Goal: Information Seeking & Learning: Learn about a topic

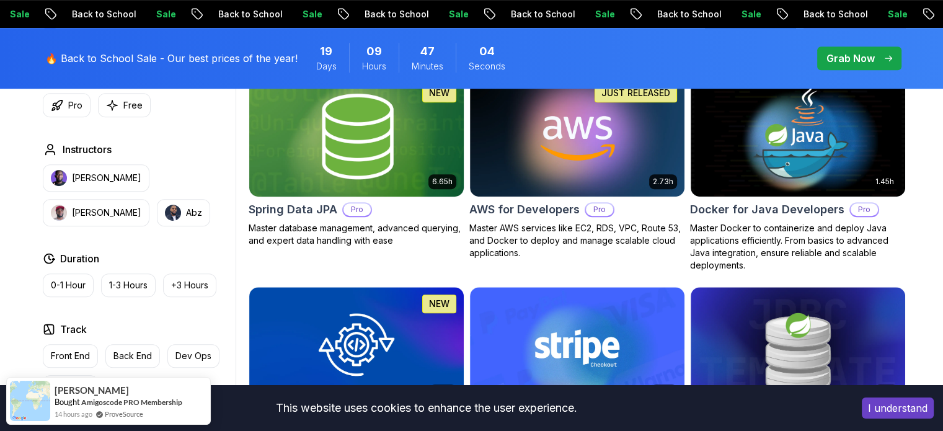
scroll to position [497, 0]
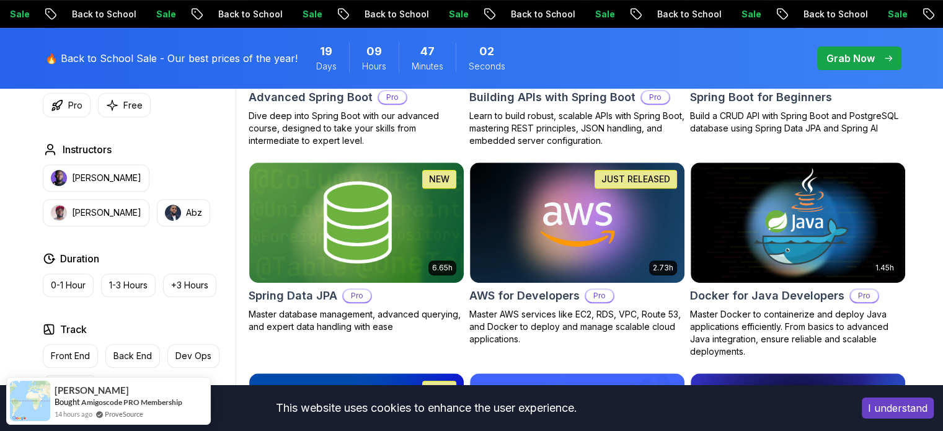
click at [820, 87] on img at bounding box center [797, 24] width 225 height 126
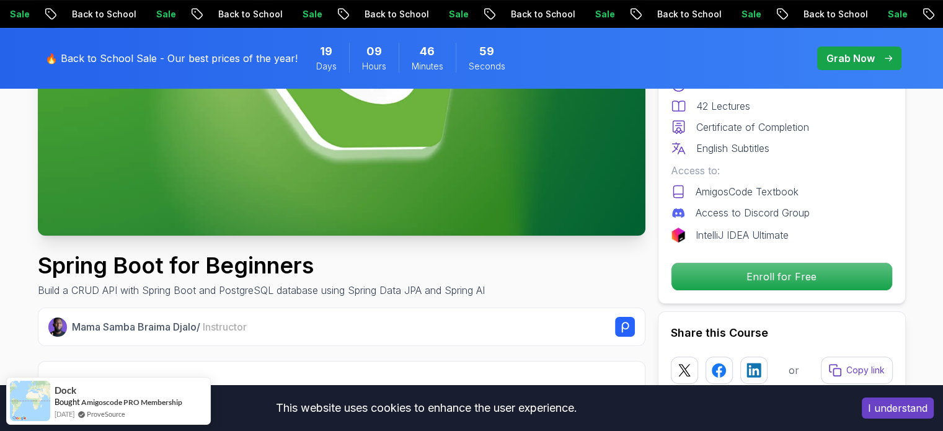
scroll to position [271, 0]
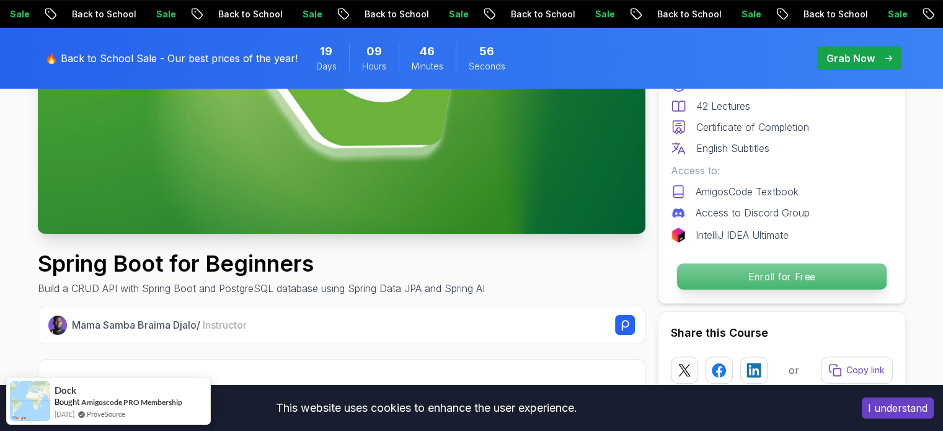
click at [766, 289] on p "Enroll for Free" at bounding box center [781, 276] width 210 height 26
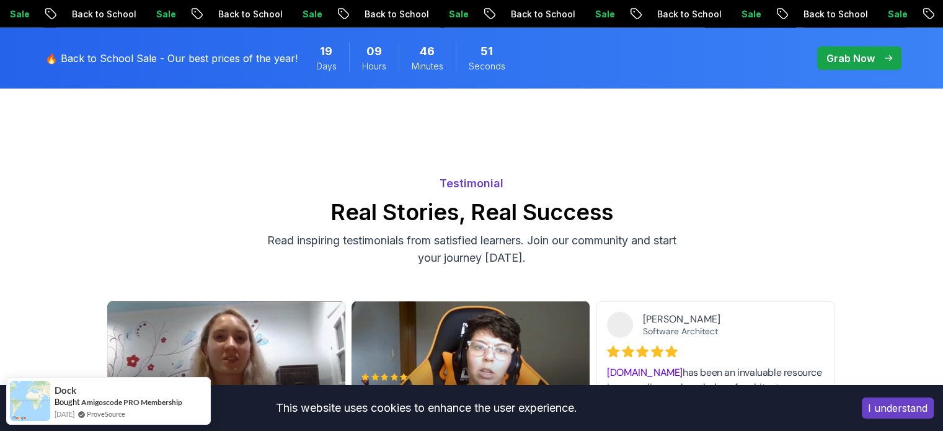
scroll to position [3387, 0]
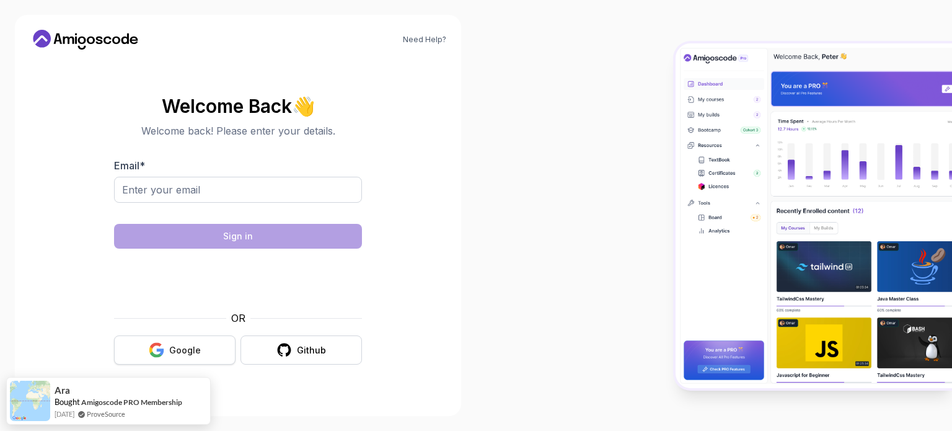
click at [171, 356] on div "Google" at bounding box center [185, 350] width 32 height 12
click at [201, 379] on body "Need Help? Welcome Back 👋 Welcome back! Please enter your details. Email * Sign…" at bounding box center [476, 215] width 952 height 431
click at [213, 364] on button "Google" at bounding box center [174, 349] width 121 height 29
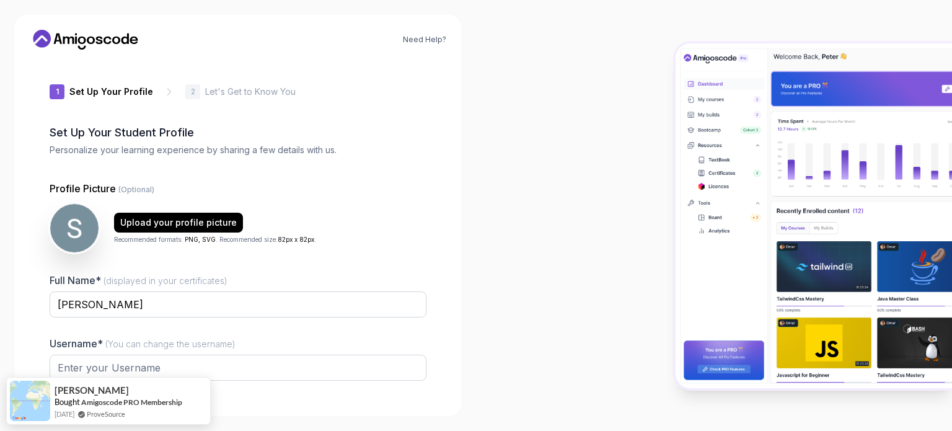
type input "quickbear4982a"
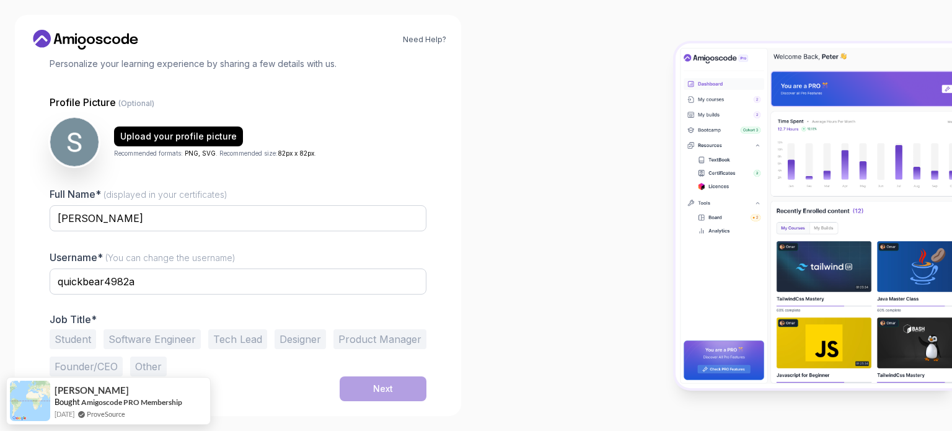
scroll to position [219, 0]
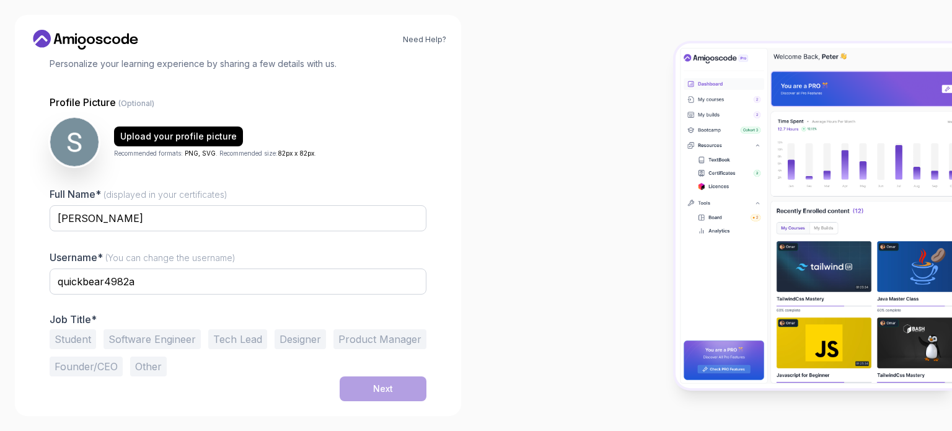
click at [92, 329] on button "Student" at bounding box center [73, 339] width 46 height 20
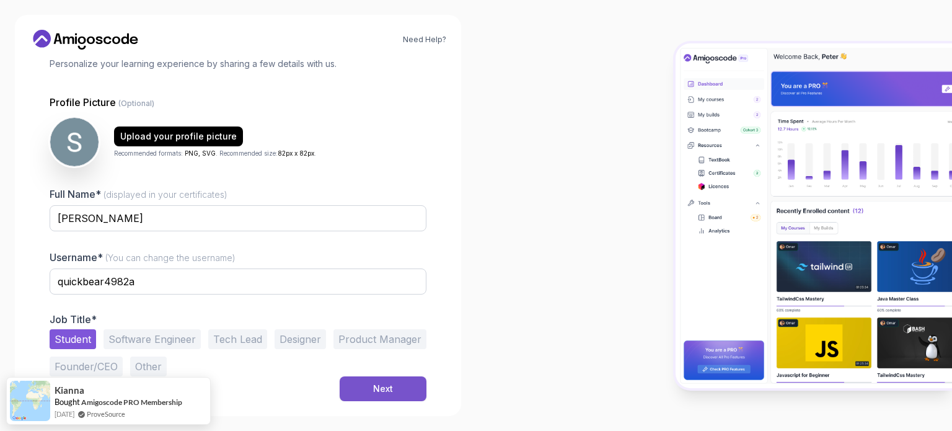
click at [352, 376] on button "Next" at bounding box center [383, 388] width 87 height 25
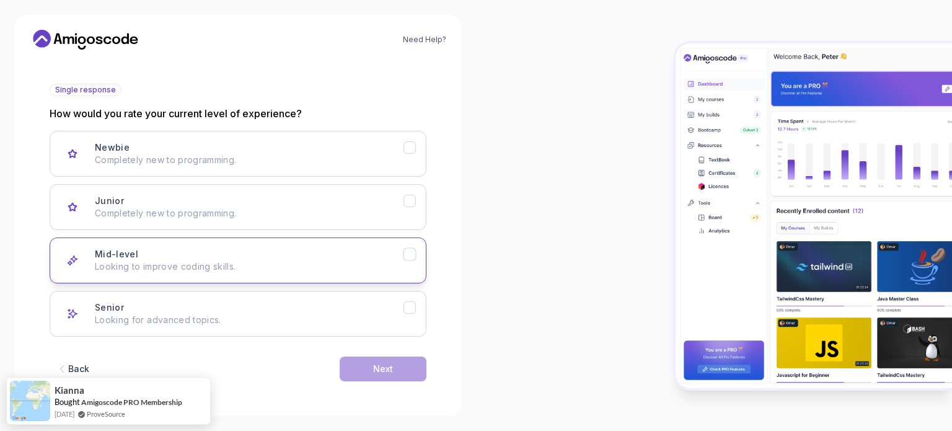
click at [243, 260] on p "Looking to improve coding skills." at bounding box center [249, 266] width 309 height 12
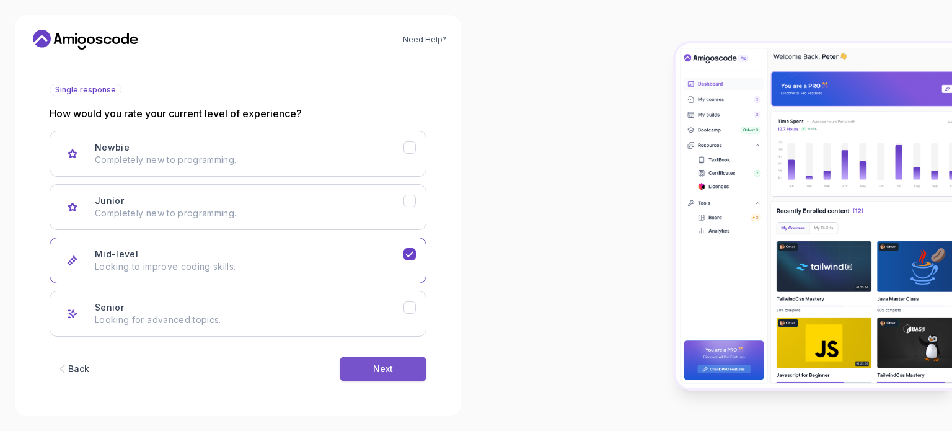
click at [375, 375] on div "Next" at bounding box center [383, 369] width 20 height 12
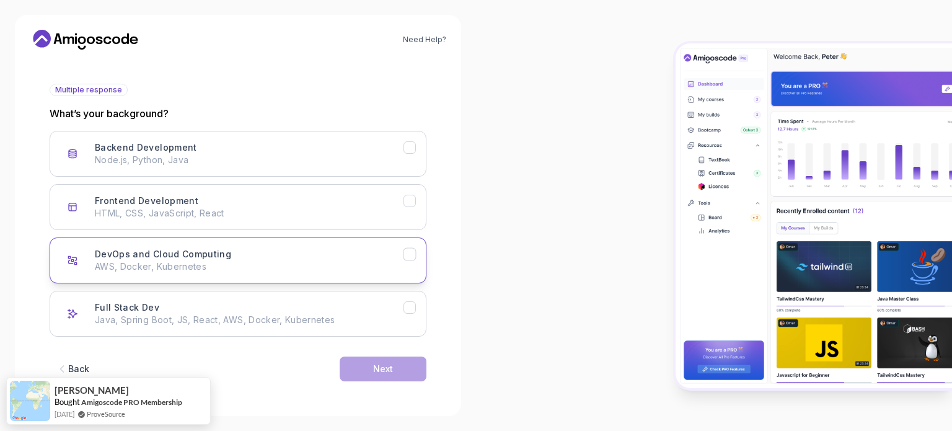
scroll to position [127, 0]
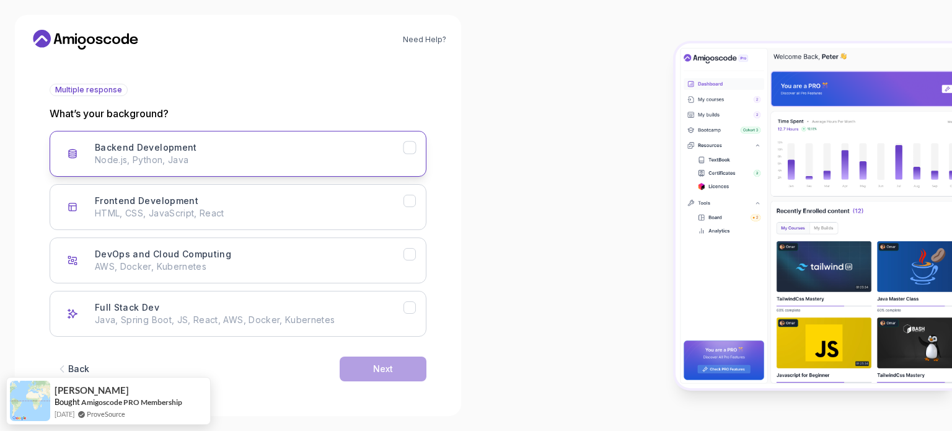
click at [342, 166] on div "Backend Development Node.js, Python, Java" at bounding box center [249, 153] width 309 height 25
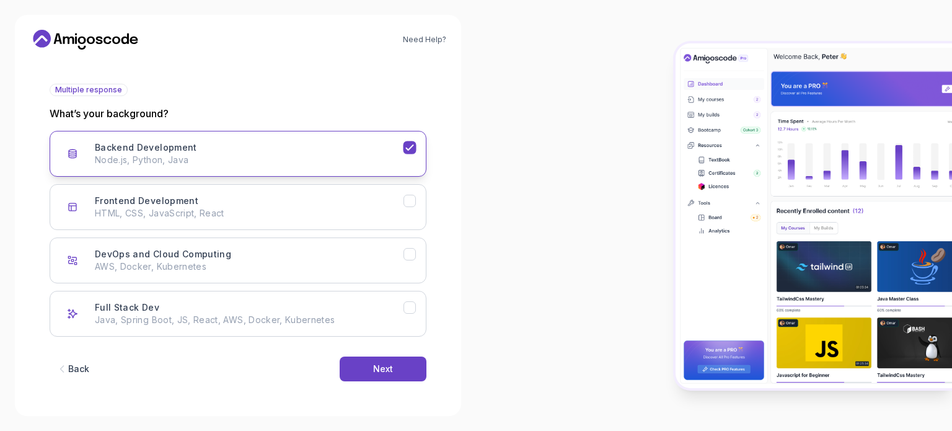
scroll to position [272, 0]
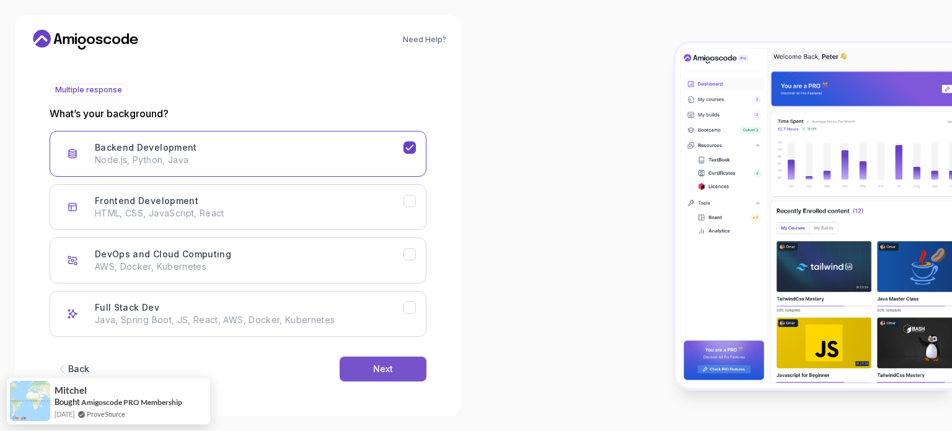
click at [373, 363] on div "Next" at bounding box center [383, 369] width 20 height 12
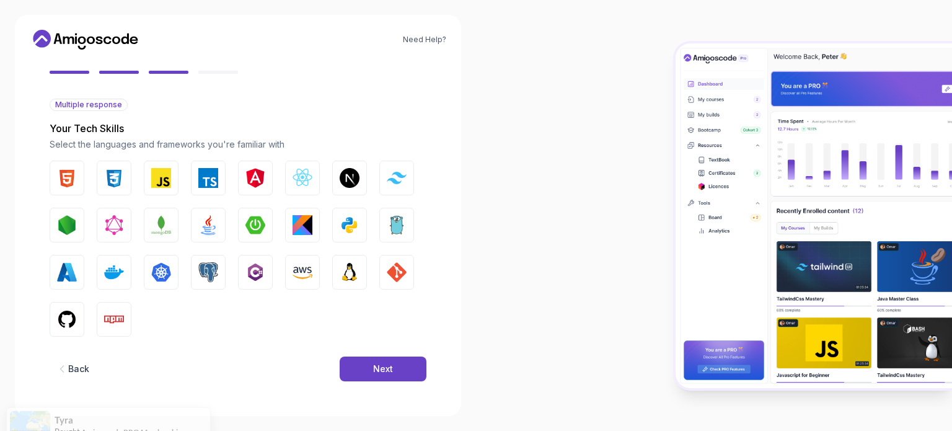
scroll to position [243, 0]
click at [218, 215] on img "button" at bounding box center [208, 225] width 20 height 20
click at [293, 282] on img "button" at bounding box center [303, 272] width 20 height 20
click at [356, 356] on button "Next" at bounding box center [383, 368] width 87 height 25
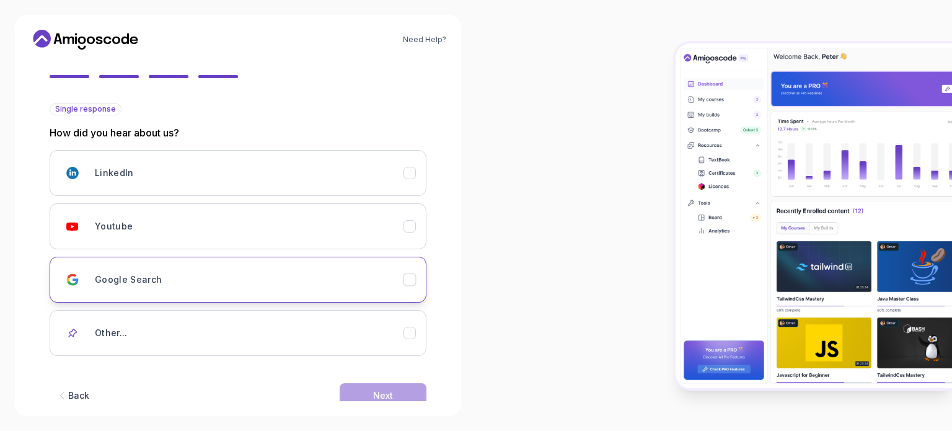
scroll to position [238, 0]
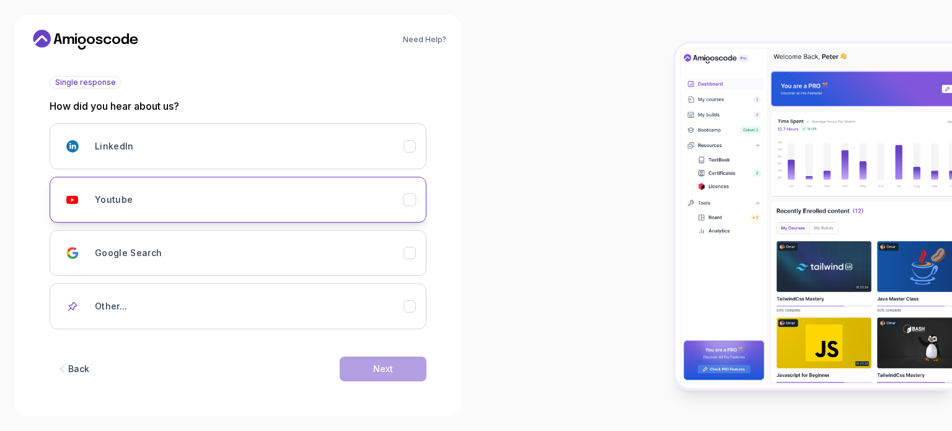
click at [365, 187] on div "Youtube" at bounding box center [249, 199] width 309 height 25
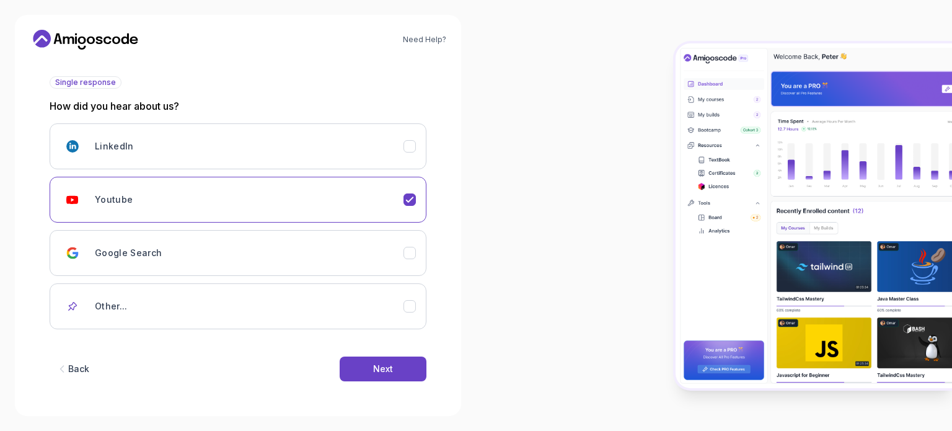
click at [386, 363] on div "Back Next" at bounding box center [238, 369] width 377 height 64
click at [378, 374] on div "Next" at bounding box center [383, 369] width 20 height 12
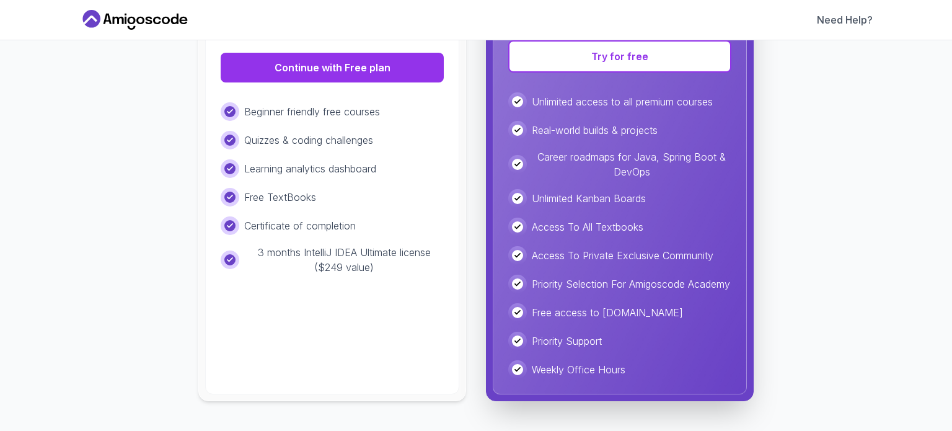
scroll to position [296, 0]
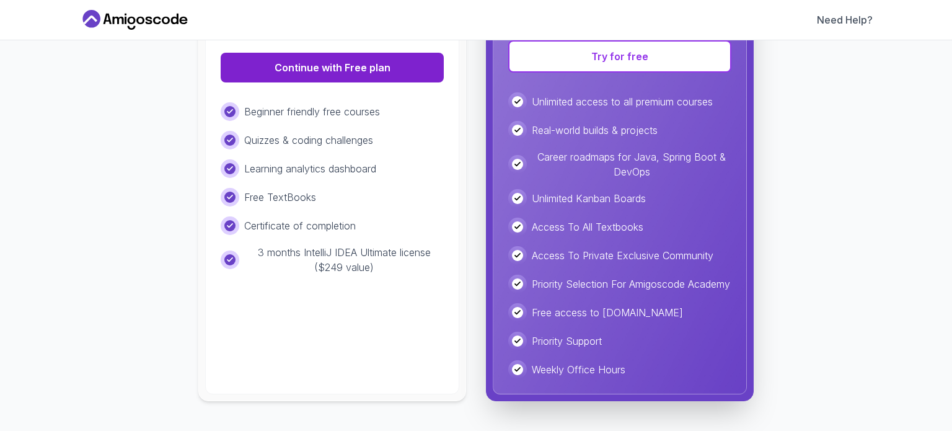
click at [301, 82] on button "Continue with Free plan" at bounding box center [332, 68] width 223 height 30
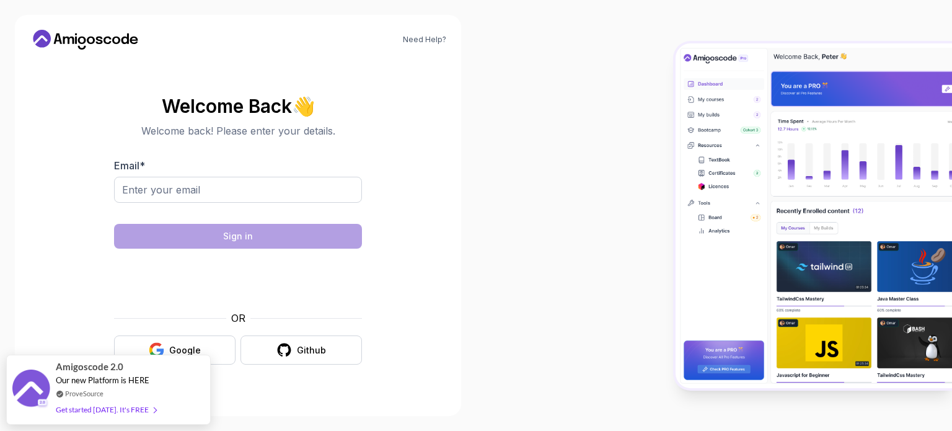
click at [235, 364] on div "Google Github" at bounding box center [238, 349] width 248 height 29
click at [228, 364] on button "Google" at bounding box center [174, 349] width 121 height 29
click at [216, 364] on button "Google" at bounding box center [174, 349] width 121 height 29
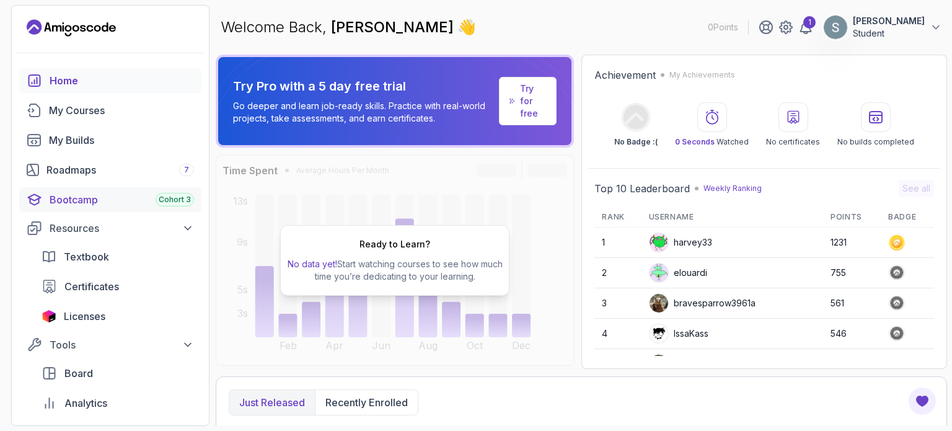
click at [175, 206] on div "Cohort 3" at bounding box center [175, 200] width 38 height 14
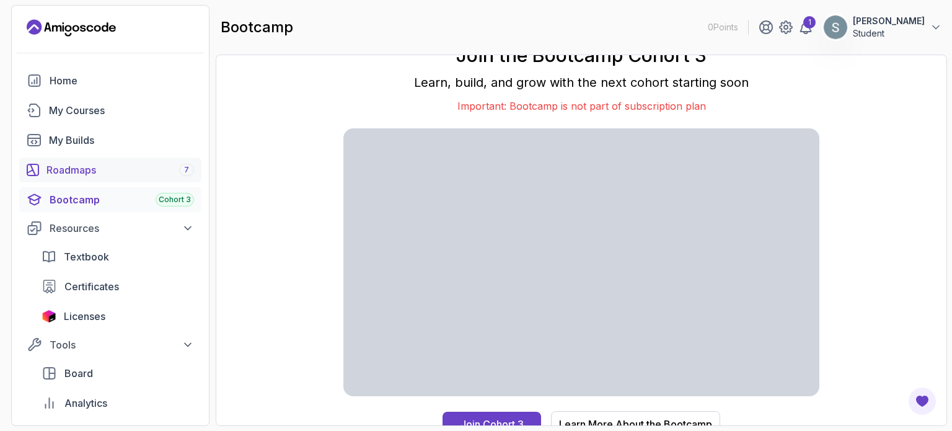
click at [126, 177] on div "Roadmaps 7" at bounding box center [120, 169] width 148 height 15
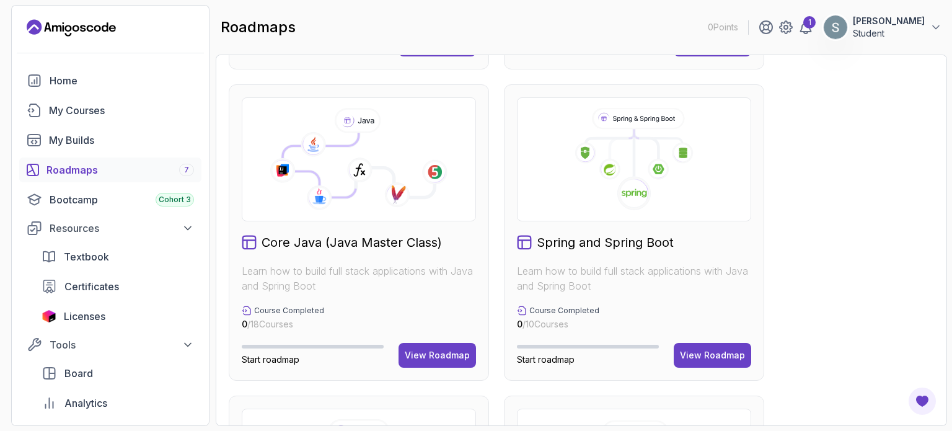
scroll to position [382, 0]
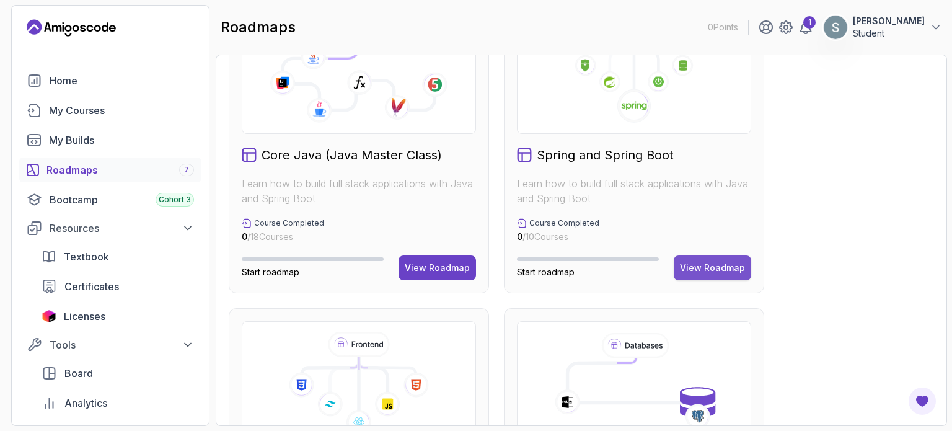
click at [697, 274] on div "View Roadmap" at bounding box center [712, 268] width 65 height 12
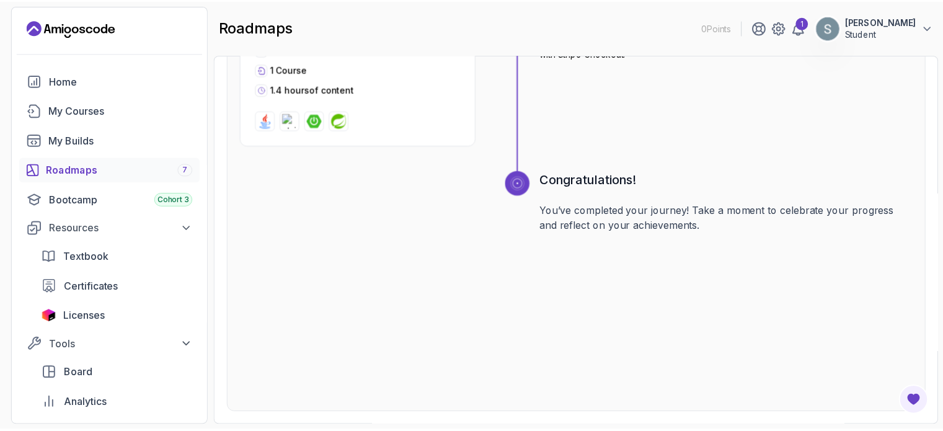
scroll to position [2189, 0]
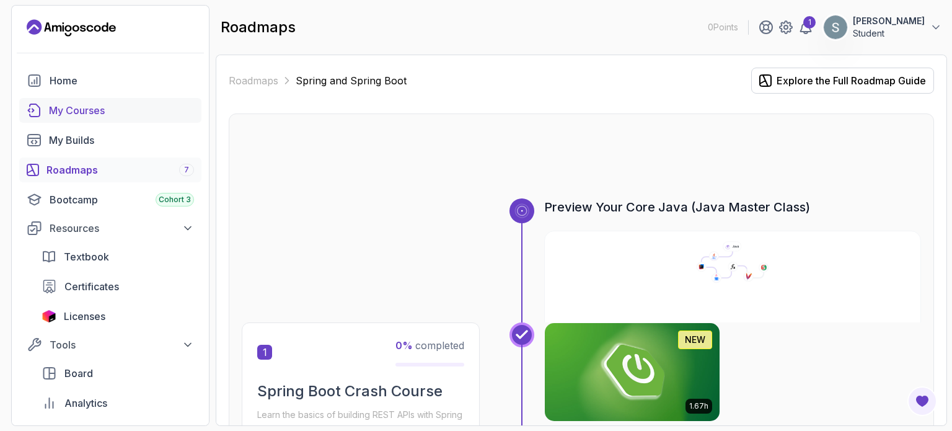
click at [92, 118] on div "My Courses" at bounding box center [121, 110] width 145 height 15
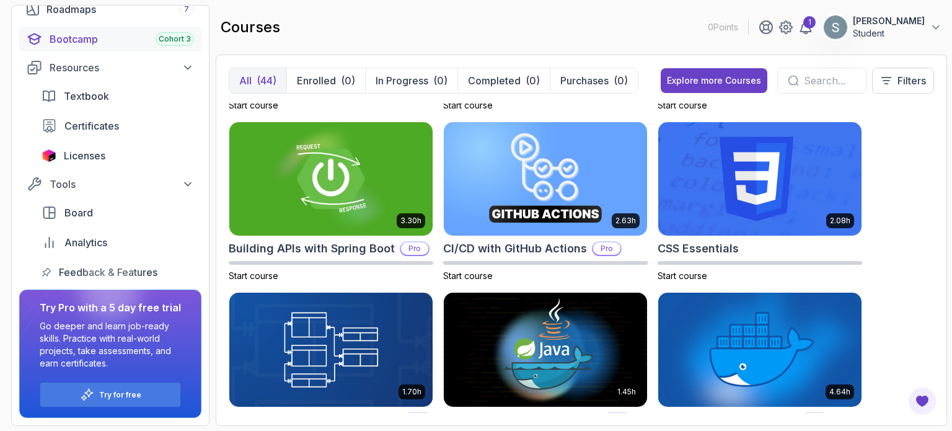
scroll to position [186, 0]
click at [191, 190] on icon at bounding box center [188, 184] width 12 height 12
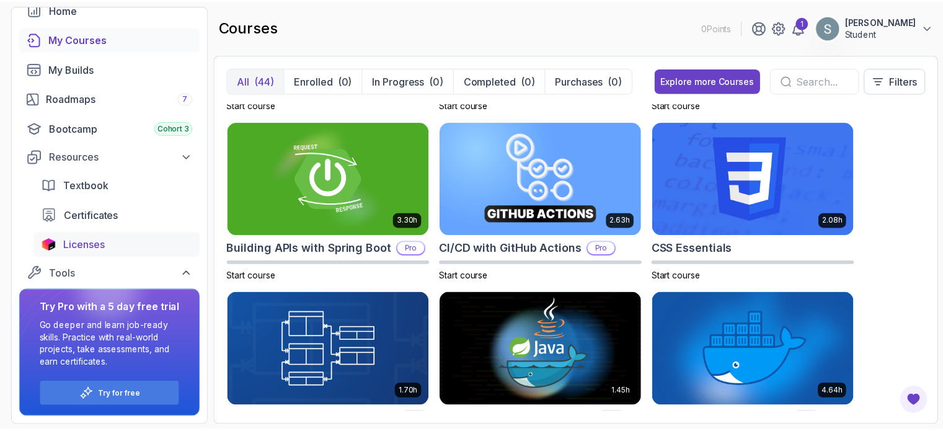
scroll to position [221, 0]
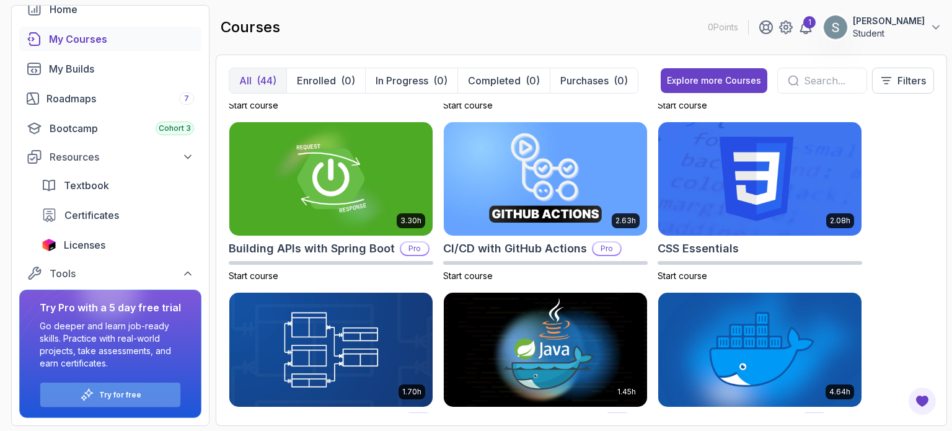
click at [132, 390] on p "Try for free" at bounding box center [120, 395] width 42 height 10
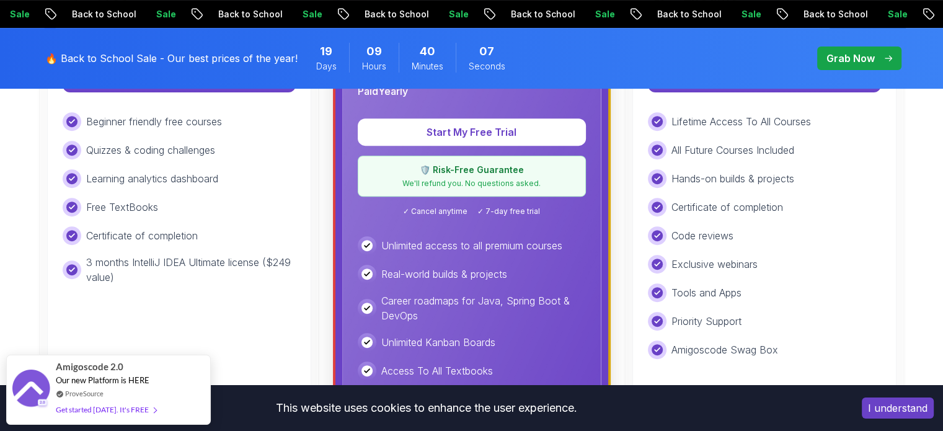
scroll to position [491, 0]
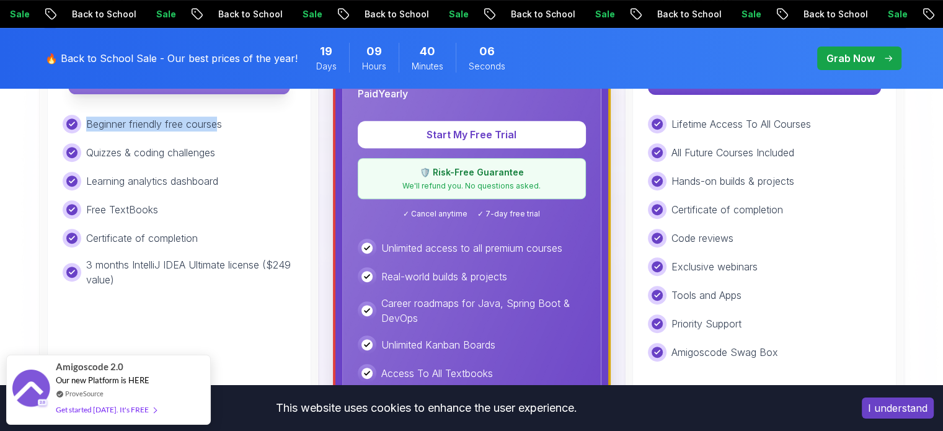
drag, startPoint x: 338, startPoint y: 241, endPoint x: 347, endPoint y: 219, distance: 23.9
click at [311, 219] on div "Free Ideal for beginners exploring coding and learning the basics for free. Sta…" at bounding box center [179, 256] width 264 height 574
click at [289, 94] on p "Start Learning for Free" at bounding box center [179, 81] width 220 height 26
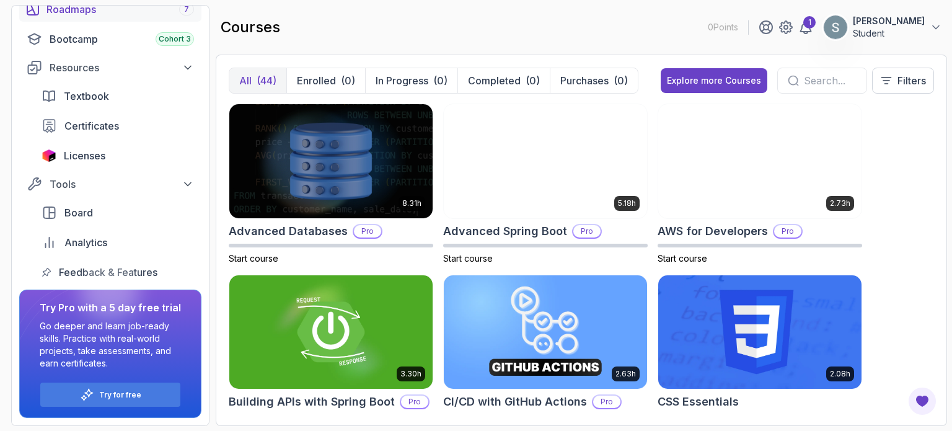
scroll to position [332, 0]
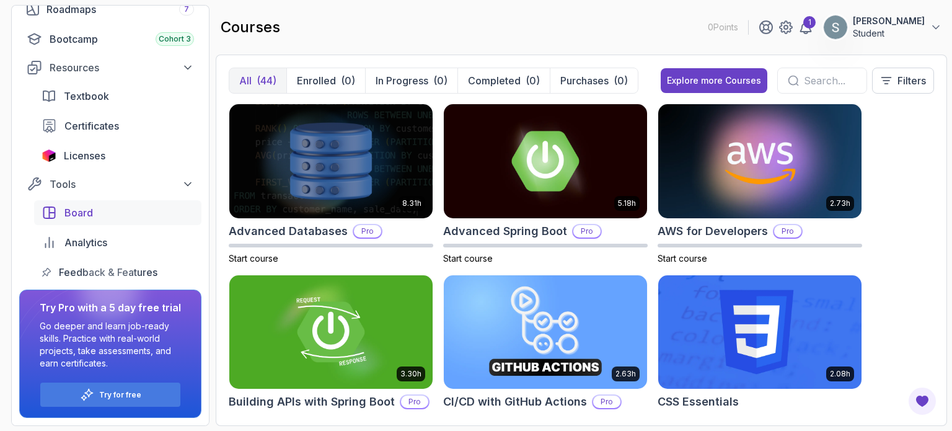
click at [91, 205] on span "Board" at bounding box center [78, 212] width 29 height 15
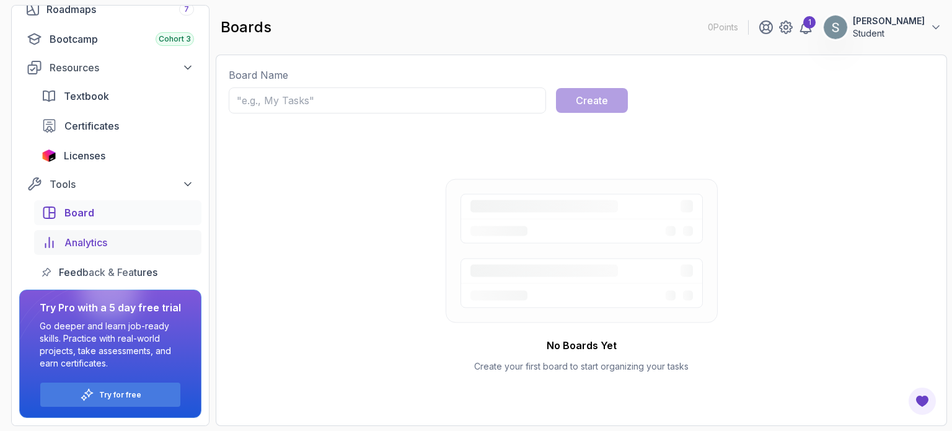
click at [107, 235] on span "Analytics" at bounding box center [85, 242] width 43 height 15
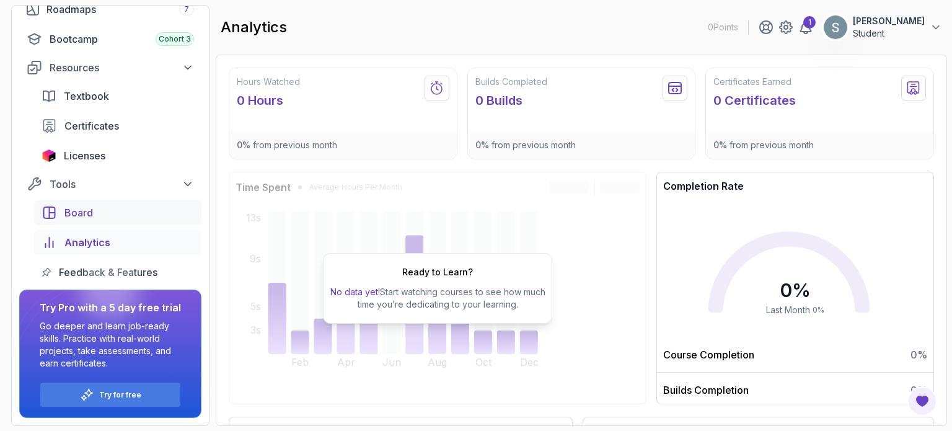
scroll to position [171, 0]
click at [94, 133] on span "Certificates" at bounding box center [91, 125] width 55 height 15
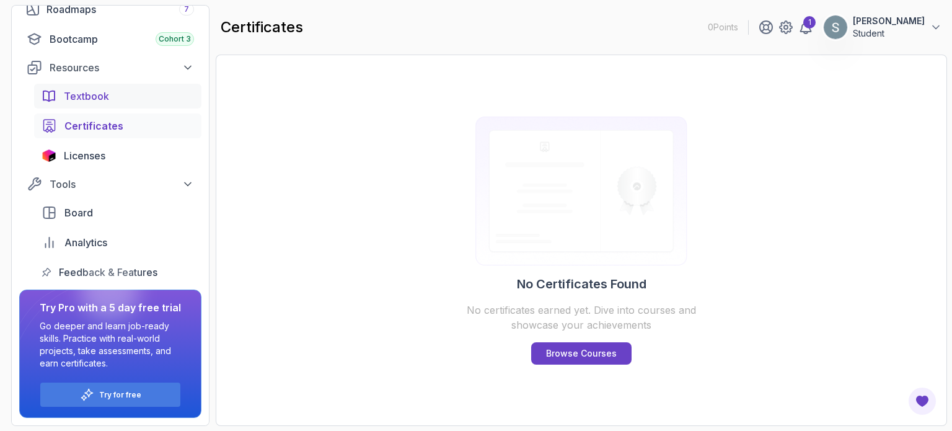
click at [109, 104] on span "Textbook" at bounding box center [86, 96] width 45 height 15
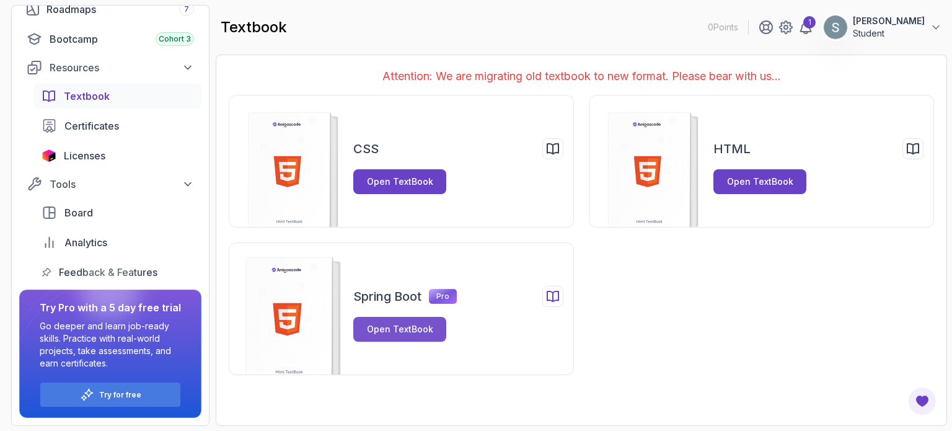
click at [425, 335] on div "Open TextBook" at bounding box center [400, 329] width 66 height 12
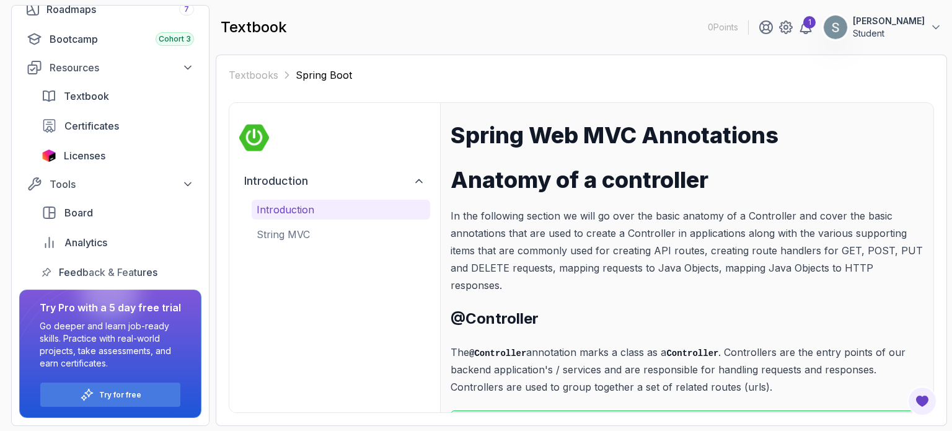
scroll to position [291, 0]
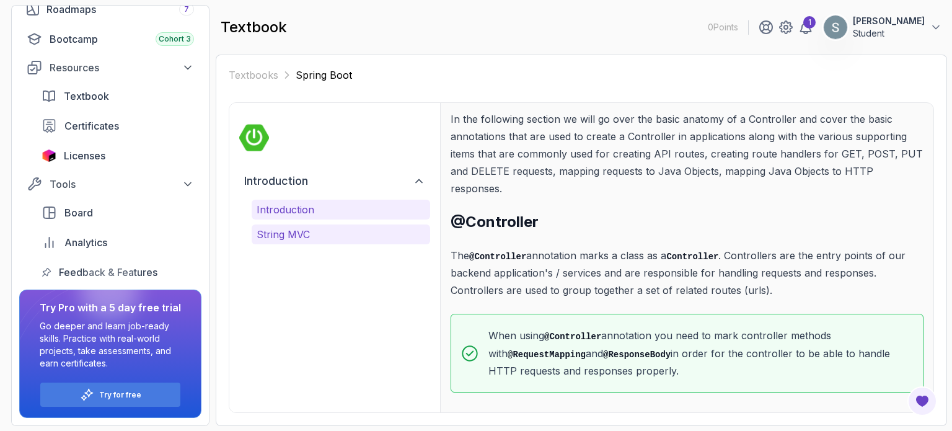
click at [340, 242] on p "String MVC" at bounding box center [341, 234] width 169 height 15
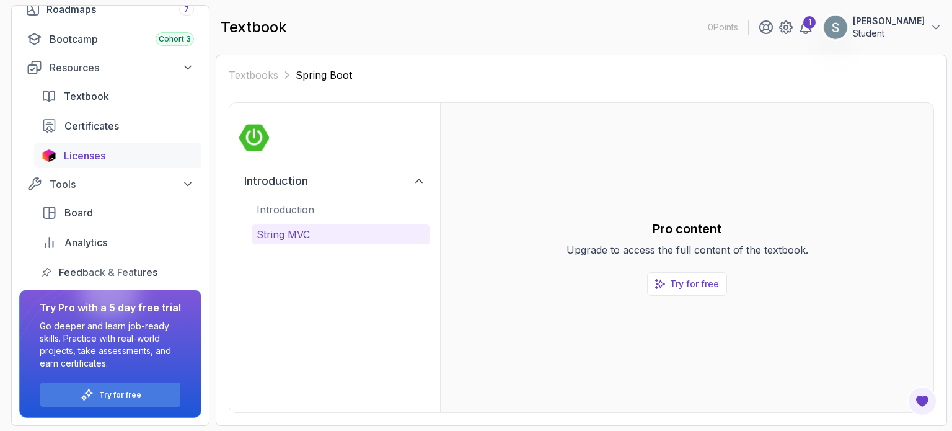
scroll to position [0, 0]
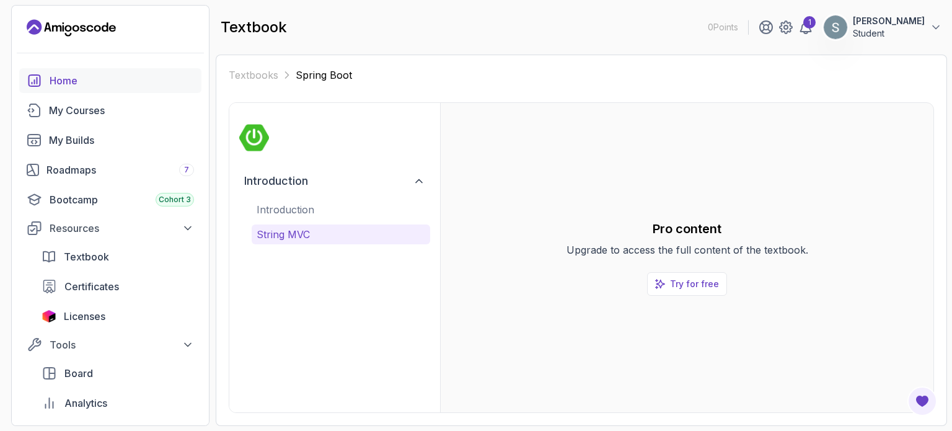
click at [94, 88] on div "Home" at bounding box center [122, 80] width 144 height 15
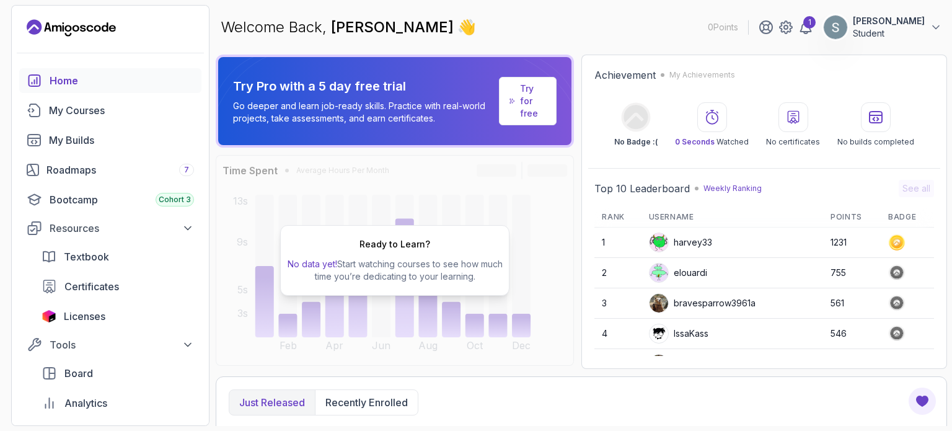
click at [492, 235] on div "Ready to Learn? No data yet! Start watching courses to see how much time you’re…" at bounding box center [395, 260] width 358 height 211
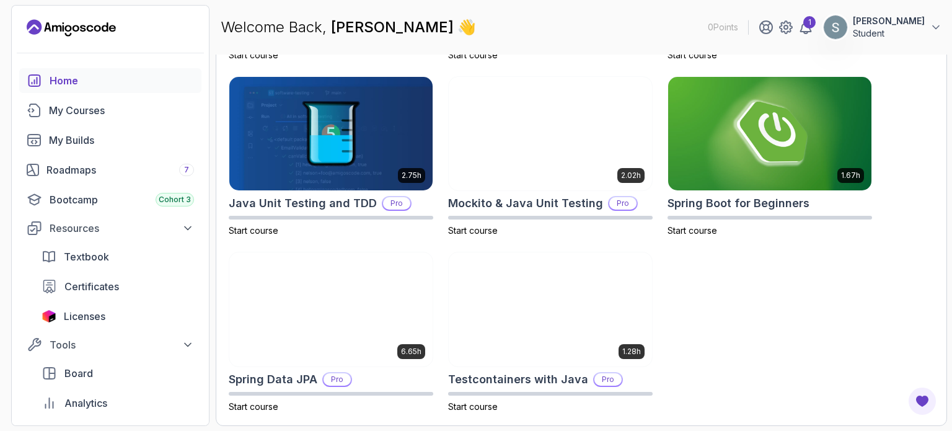
scroll to position [694, 0]
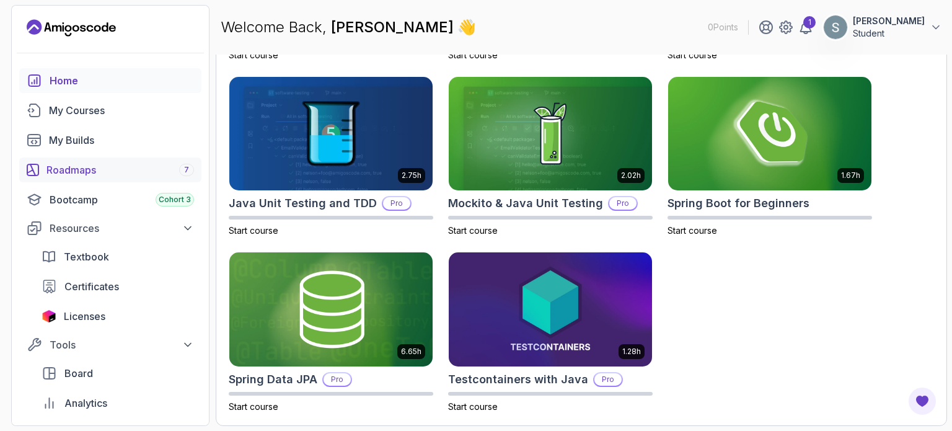
click at [111, 177] on div "Roadmaps 7" at bounding box center [120, 169] width 148 height 15
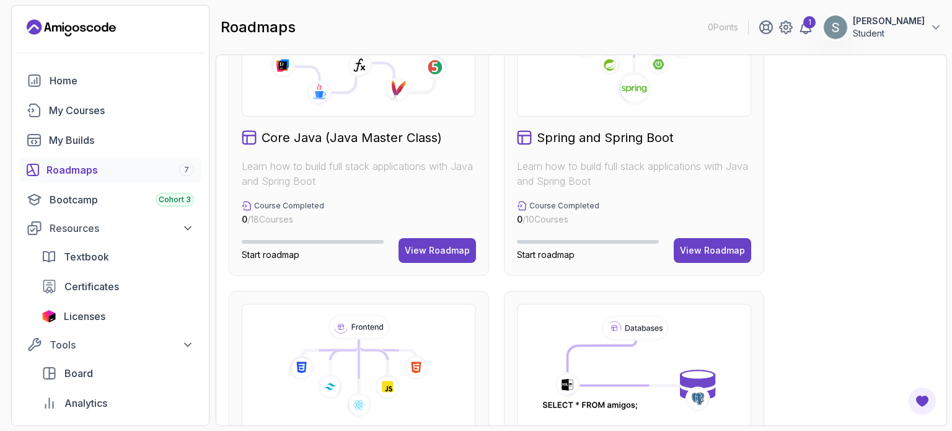
scroll to position [400, 0]
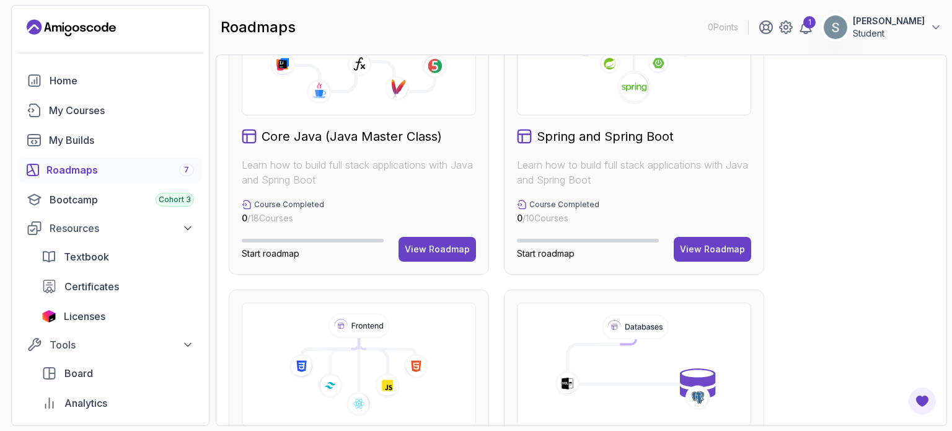
click at [299, 258] on span "Start roadmap" at bounding box center [271, 253] width 58 height 11
click at [288, 258] on span "Start roadmap" at bounding box center [271, 253] width 58 height 11
click at [281, 258] on span "Start roadmap" at bounding box center [271, 253] width 58 height 11
click at [420, 255] on div "View Roadmap" at bounding box center [437, 249] width 65 height 12
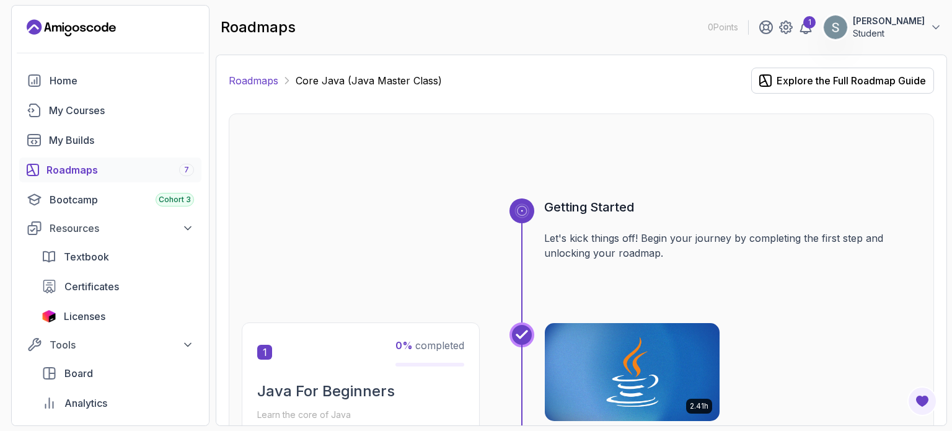
click at [258, 88] on link "Roadmaps" at bounding box center [254, 80] width 50 height 15
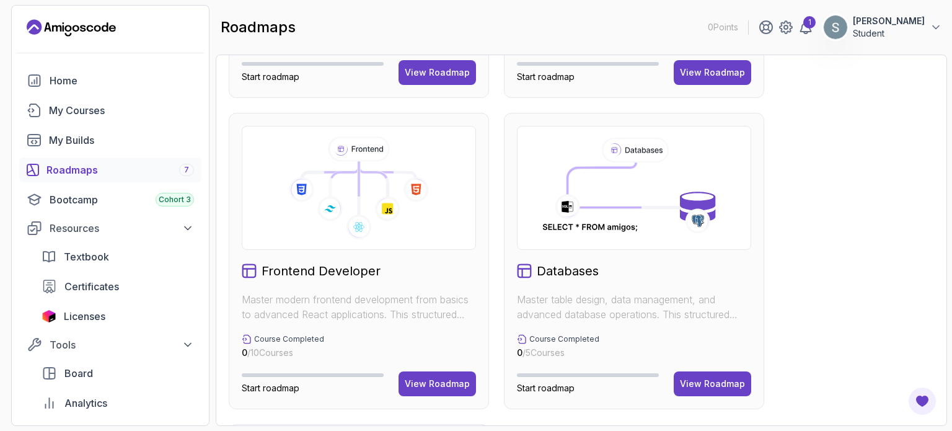
scroll to position [576, 0]
click at [714, 79] on div "View Roadmap" at bounding box center [712, 73] width 65 height 12
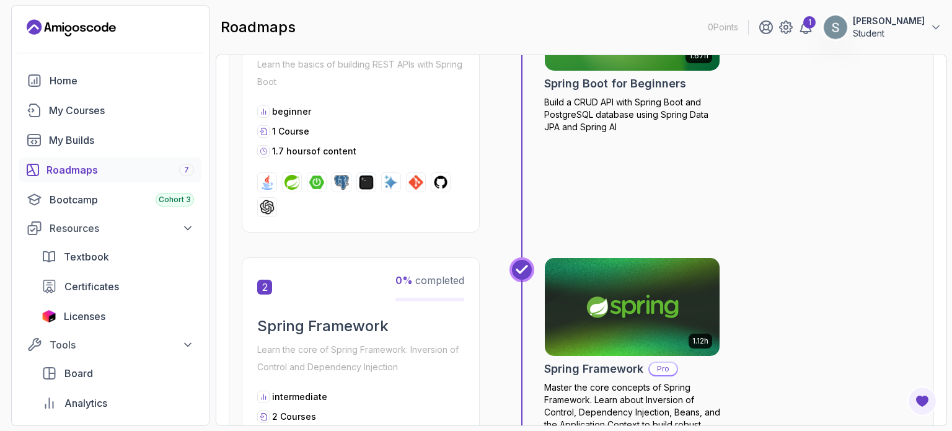
scroll to position [348, 0]
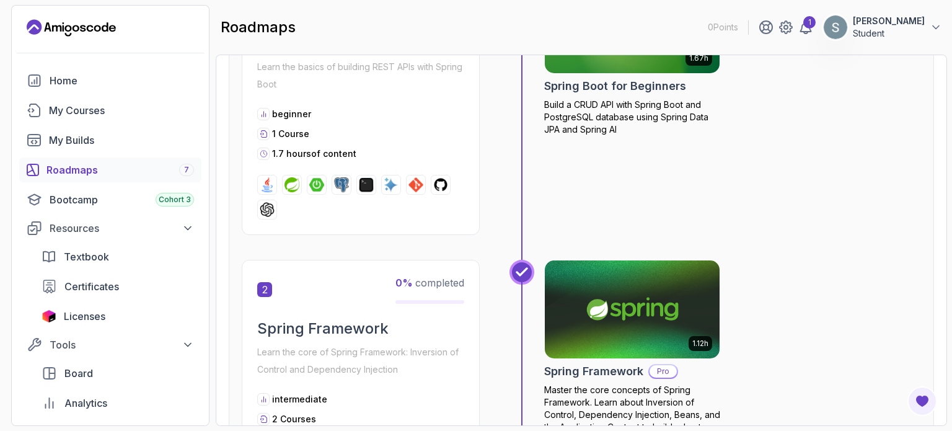
click at [425, 53] on h2 "Spring Boot Crash Course" at bounding box center [360, 43] width 207 height 20
click at [382, 177] on div "1 0 % completed Spring Boot Crash Course Learn the basics of building REST APIs…" at bounding box center [361, 105] width 238 height 260
click at [339, 93] on p "Learn the basics of building REST APIs with Spring Boot" at bounding box center [360, 75] width 207 height 35
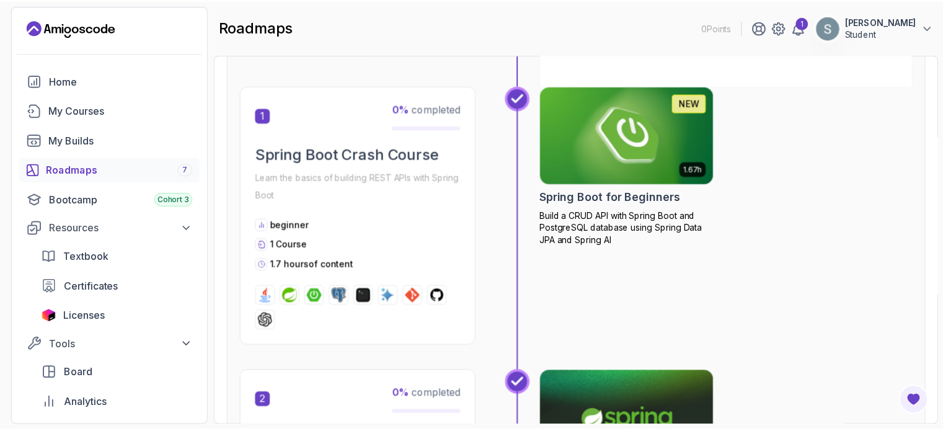
scroll to position [229, 0]
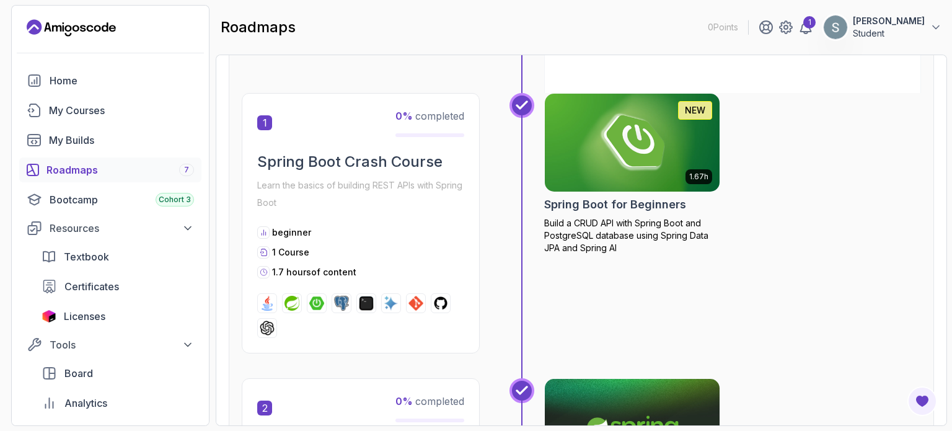
click at [458, 156] on div "1 0 % completed Spring Boot Crash Course Learn the basics of building REST APIs…" at bounding box center [361, 223] width 238 height 260
click at [710, 177] on img at bounding box center [632, 142] width 183 height 103
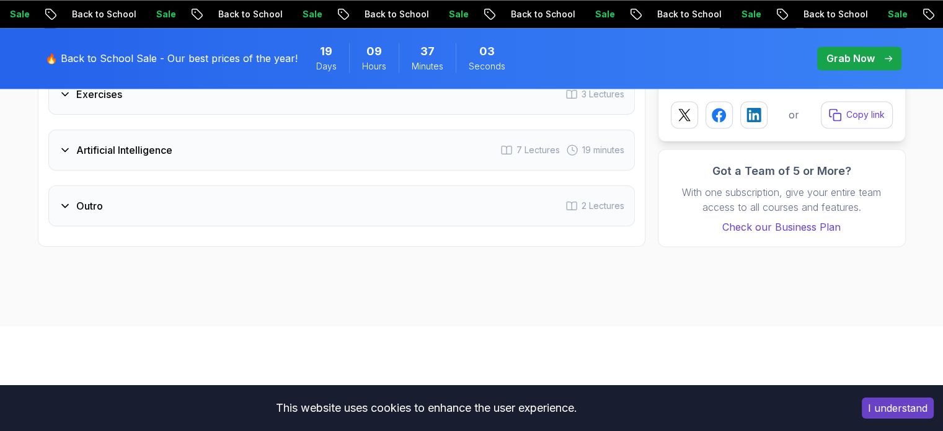
scroll to position [2226, 0]
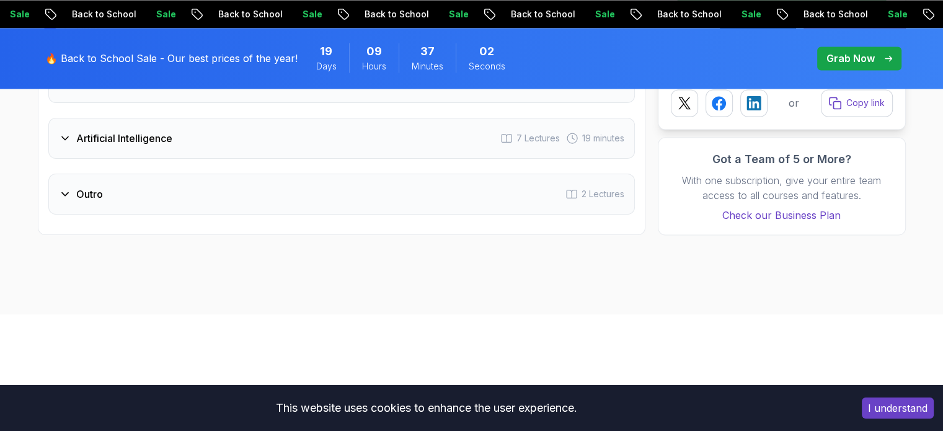
click at [744, 22] on p "Continue" at bounding box center [781, 9] width 210 height 26
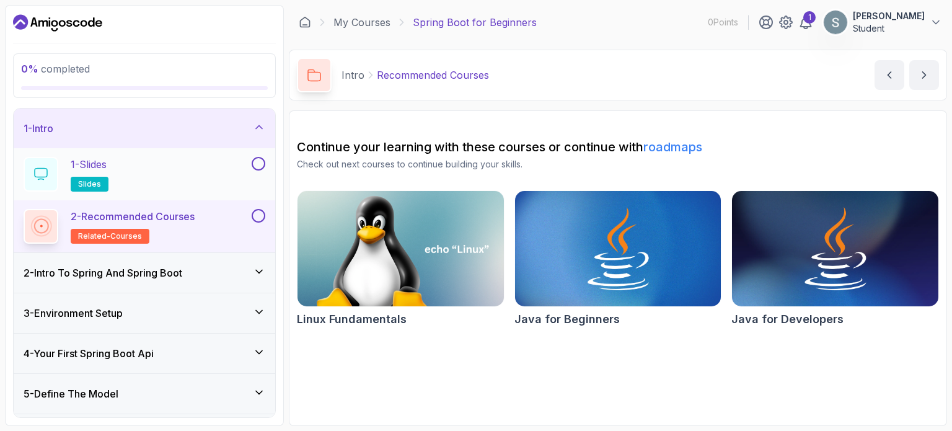
click at [252, 170] on button at bounding box center [259, 164] width 14 height 14
click at [101, 189] on span "slides" at bounding box center [89, 184] width 23 height 10
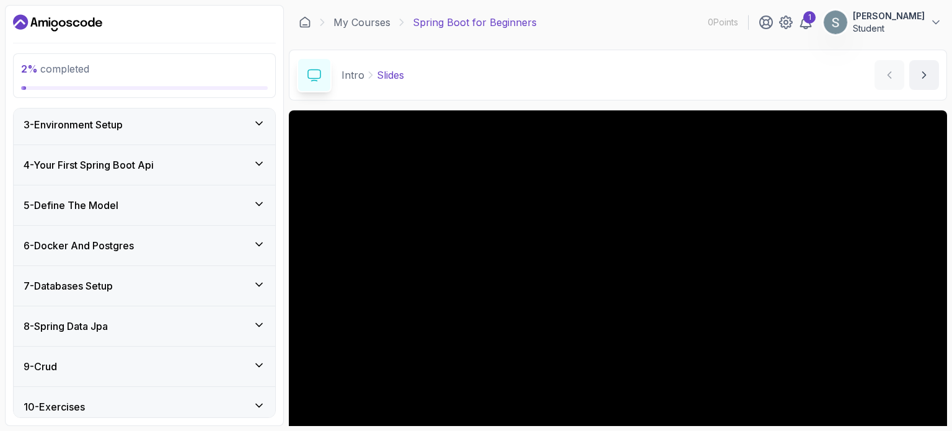
scroll to position [190, 0]
click at [257, 128] on icon at bounding box center [259, 121] width 12 height 12
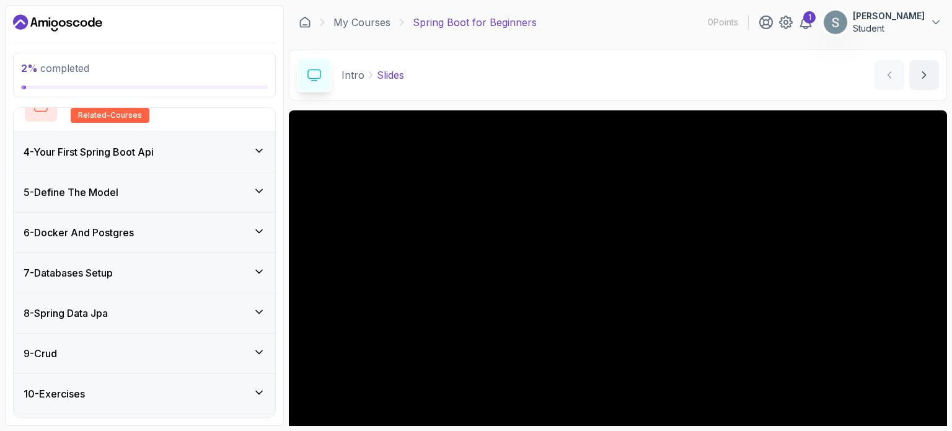
scroll to position [267, 0]
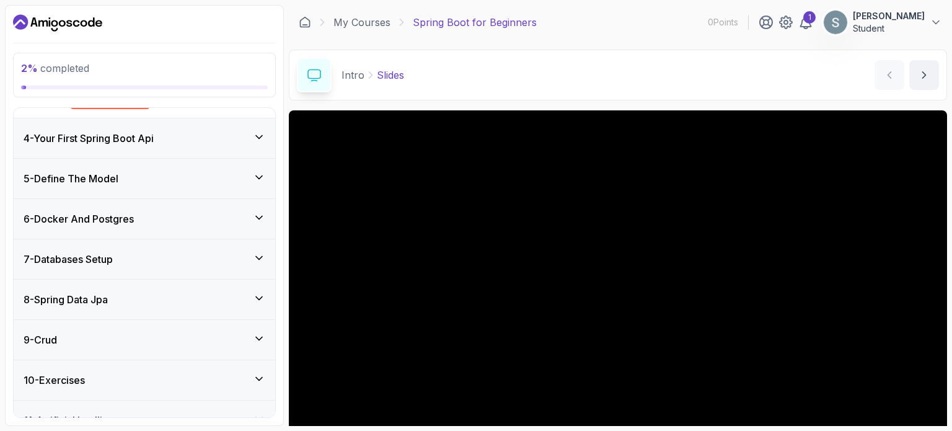
click at [253, 158] on div "4 - Your First Spring Boot Api" at bounding box center [145, 138] width 262 height 40
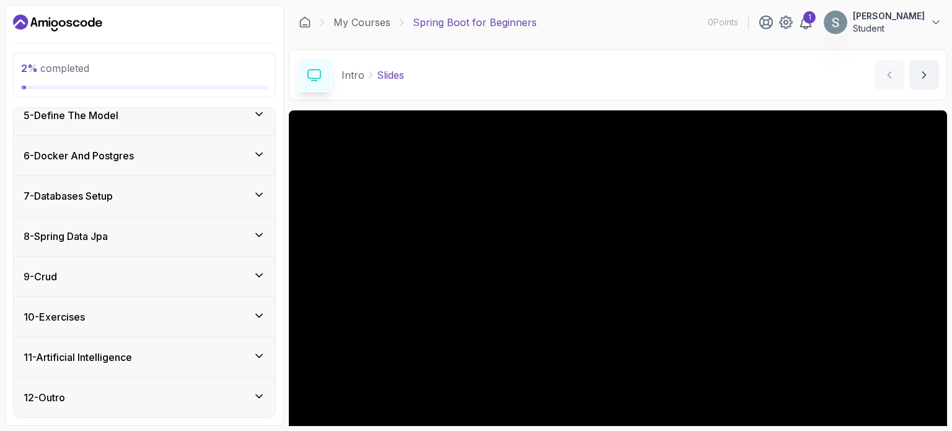
scroll to position [424, 0]
click at [255, 241] on icon at bounding box center [259, 235] width 12 height 12
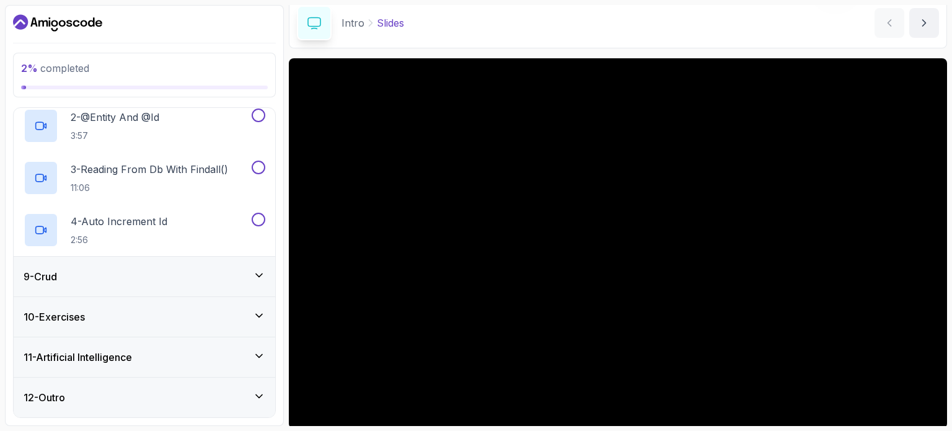
scroll to position [53, 0]
